Goal: Task Accomplishment & Management: Use online tool/utility

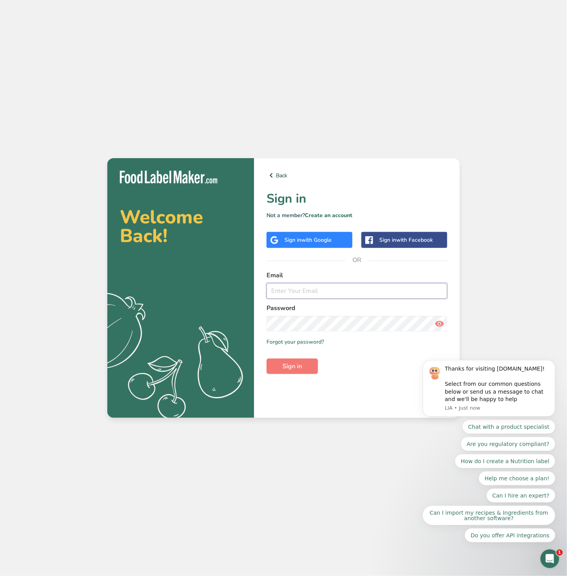
click at [311, 294] on input "email" at bounding box center [357, 291] width 181 height 16
type input "cmpelone@ncsu.edu"
click at [307, 240] on span "with Google" at bounding box center [316, 239] width 30 height 7
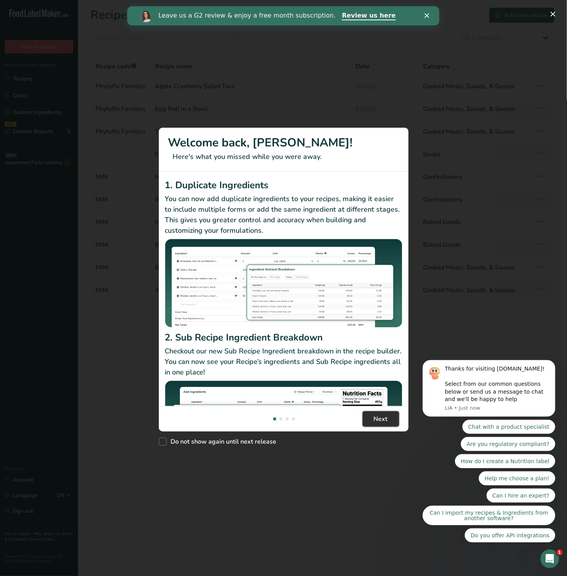
click at [374, 419] on span "Next" at bounding box center [381, 418] width 14 height 9
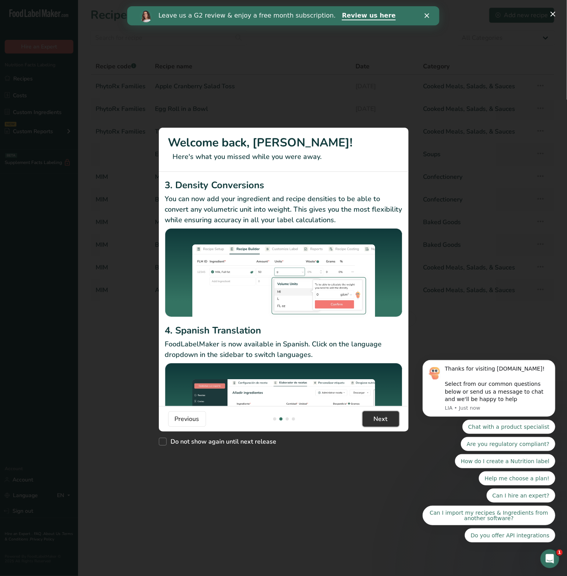
click at [374, 419] on span "Next" at bounding box center [381, 418] width 14 height 9
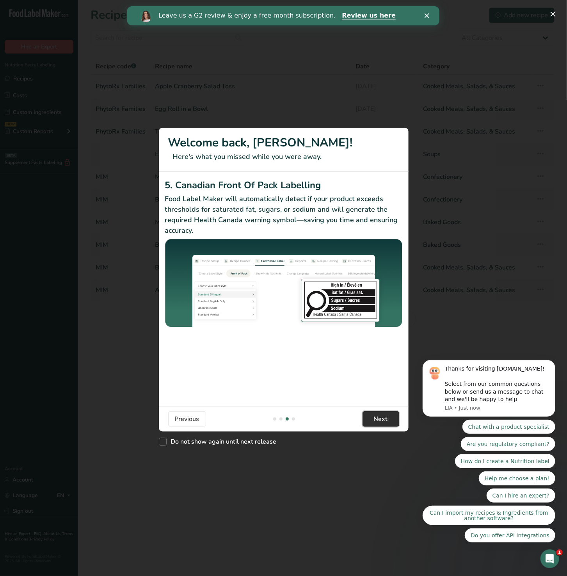
click at [374, 419] on span "Next" at bounding box center [381, 418] width 14 height 9
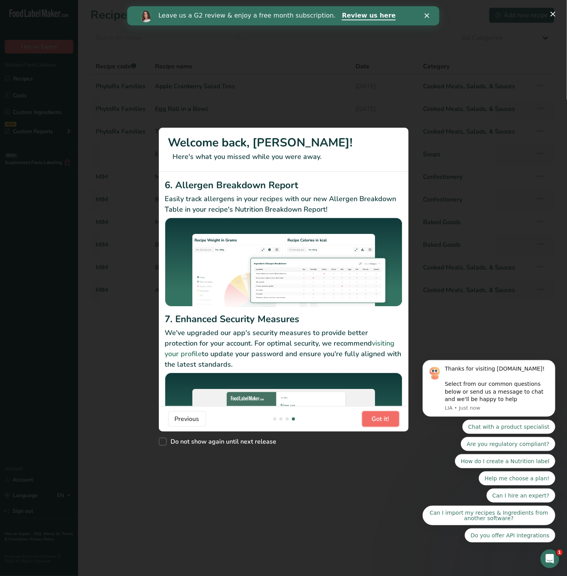
click at [374, 419] on span "Got it!" at bounding box center [381, 418] width 18 height 9
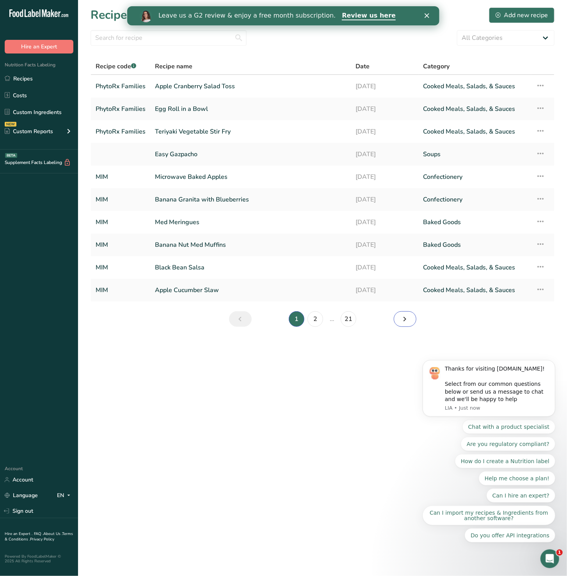
click at [411, 316] on link "Next page" at bounding box center [405, 319] width 23 height 16
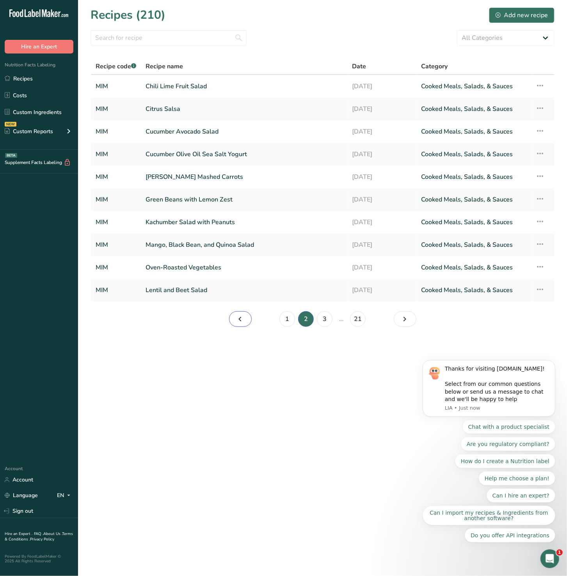
click at [240, 314] on icon "Page 1." at bounding box center [240, 319] width 9 height 14
